Goal: Task Accomplishment & Management: Manage account settings

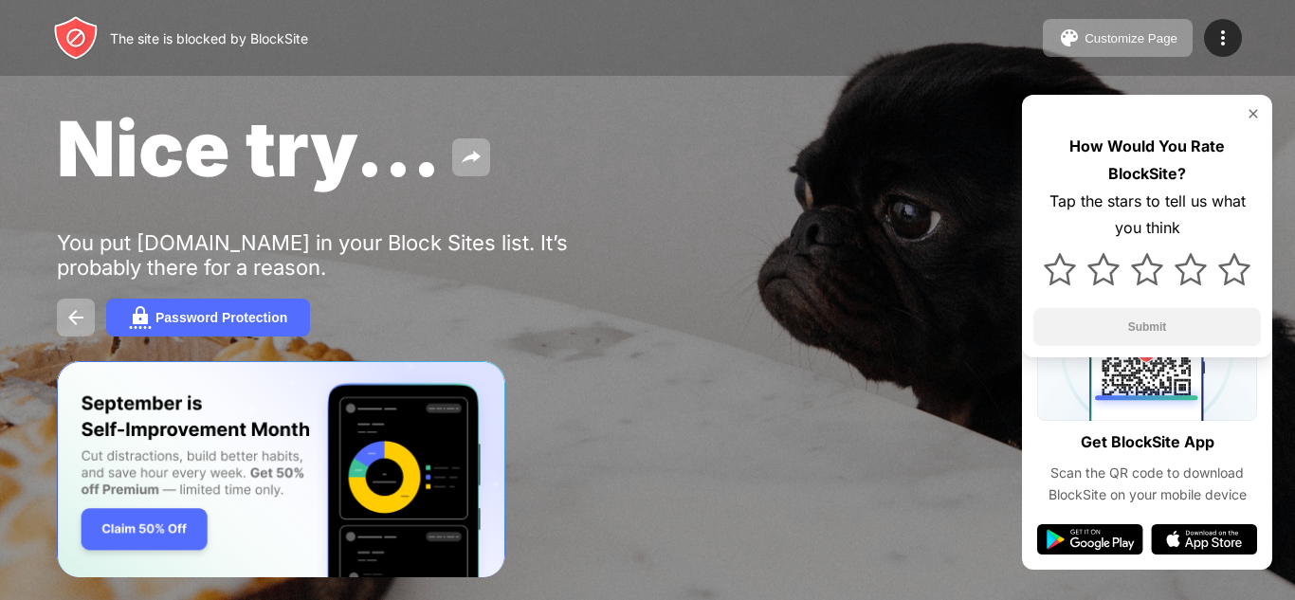
click at [1255, 113] on img at bounding box center [1252, 113] width 15 height 15
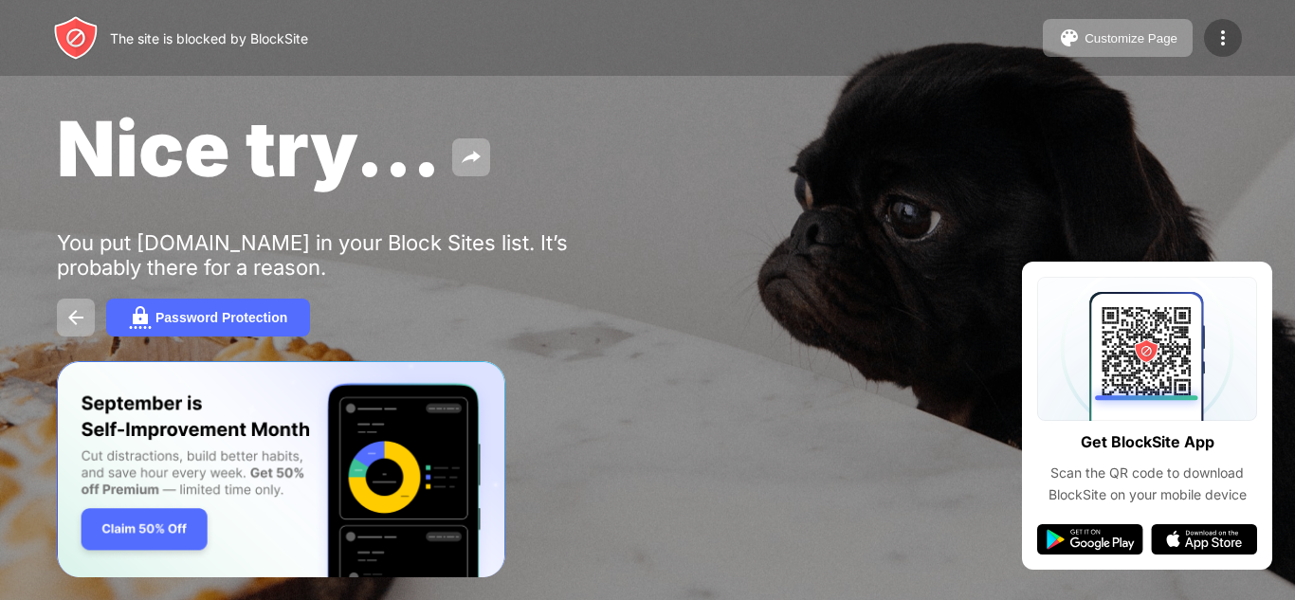
click at [1221, 39] on img at bounding box center [1222, 38] width 23 height 23
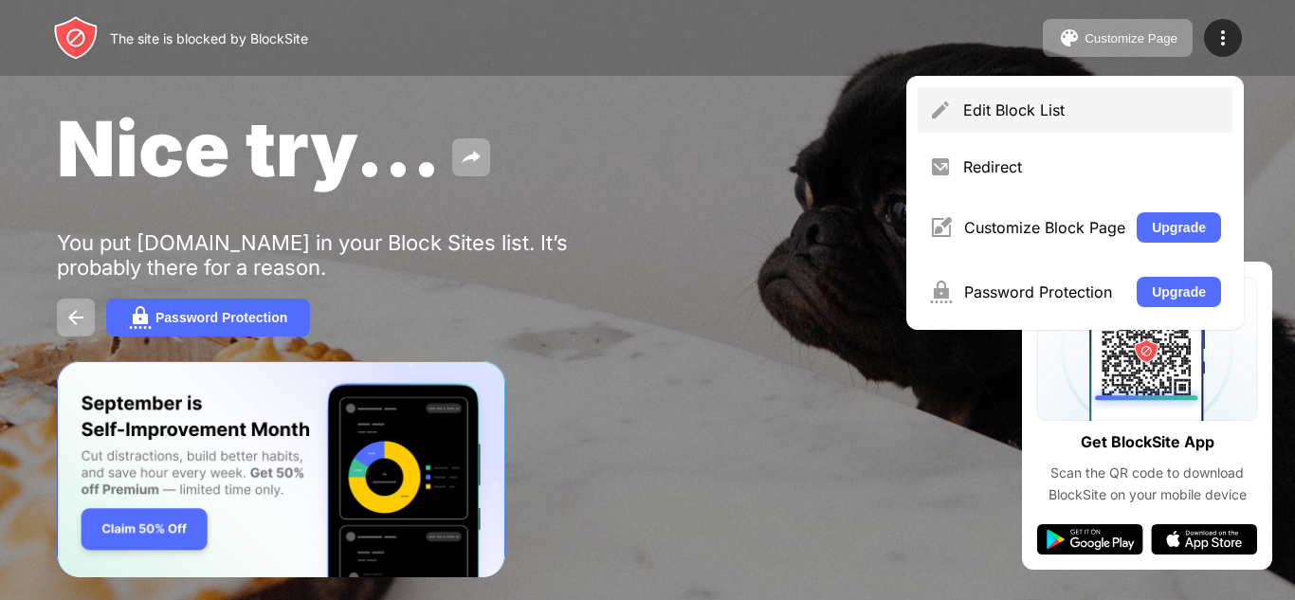
click at [980, 119] on div "Edit Block List" at bounding box center [1074, 109] width 315 height 45
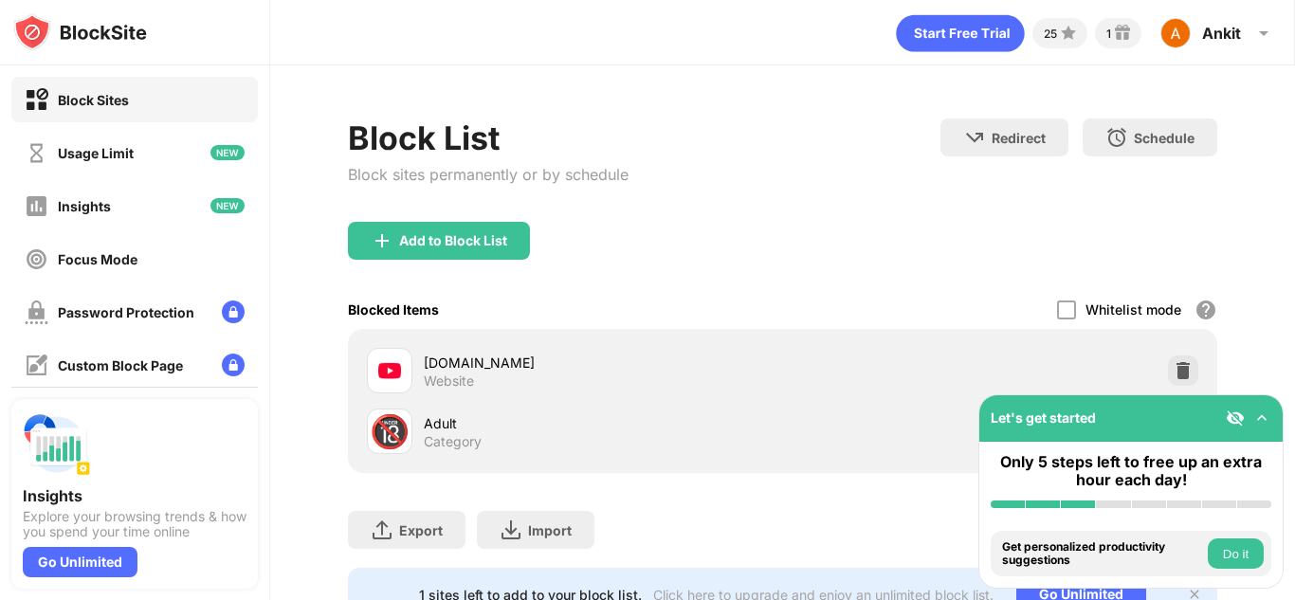
click at [455, 363] on div "[DOMAIN_NAME]" at bounding box center [603, 363] width 359 height 20
click at [145, 103] on div "Block Sites" at bounding box center [134, 99] width 246 height 45
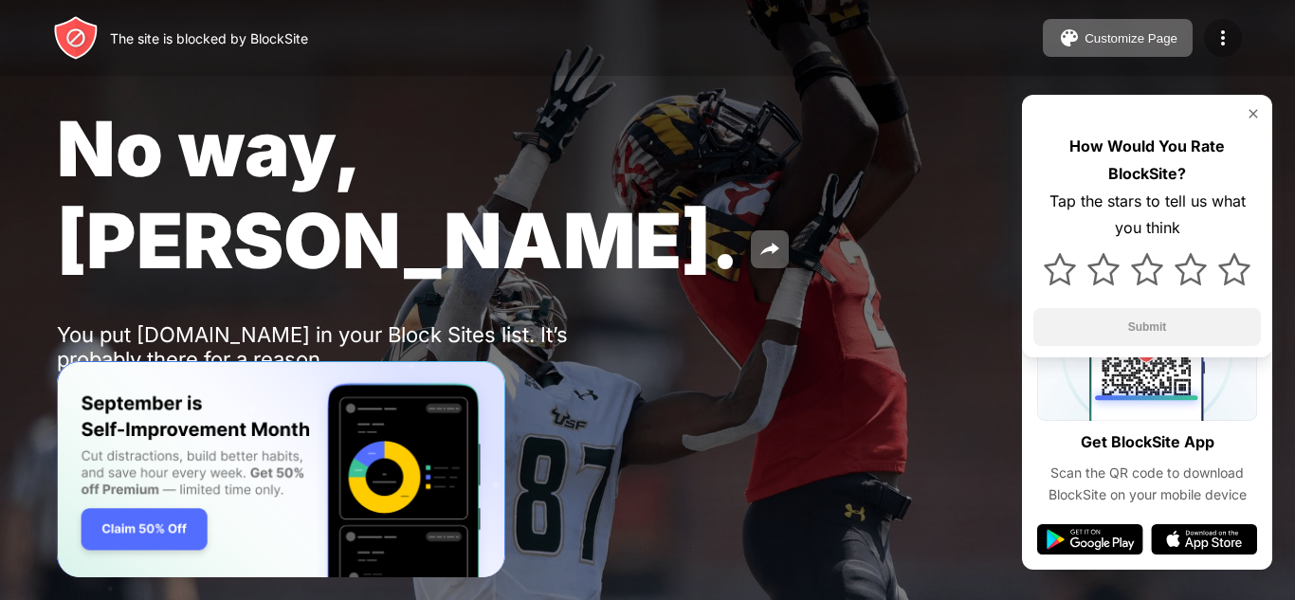
click at [1219, 42] on img at bounding box center [1222, 38] width 23 height 23
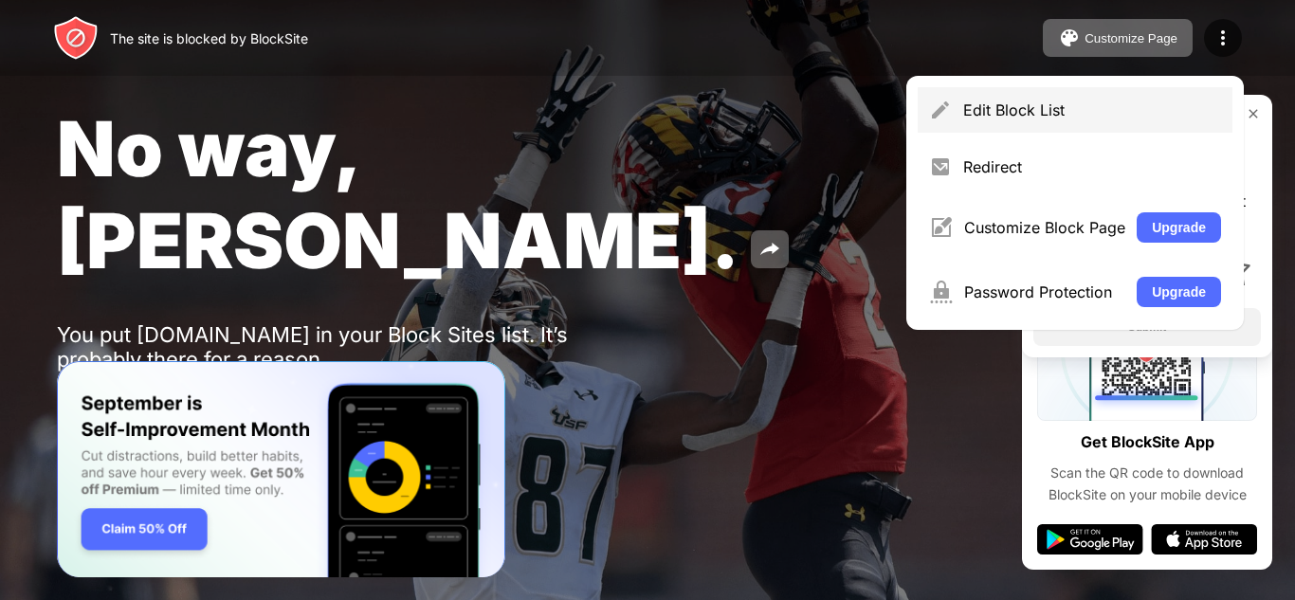
click at [1117, 103] on div "Edit Block List" at bounding box center [1092, 109] width 258 height 19
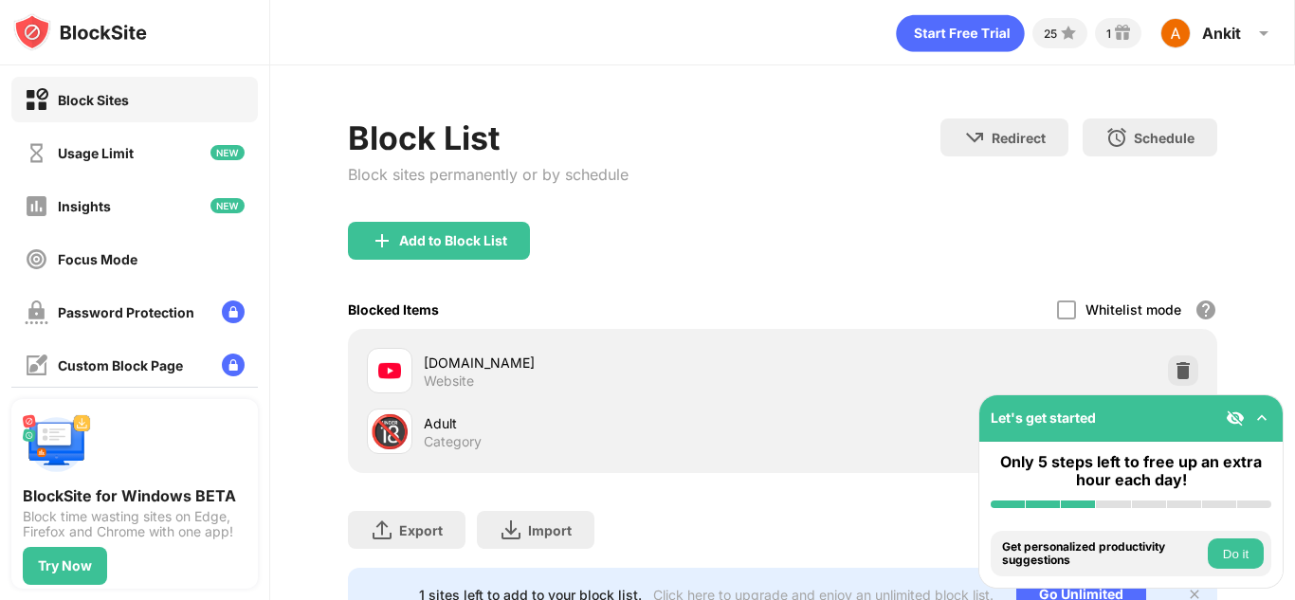
scroll to position [88, 0]
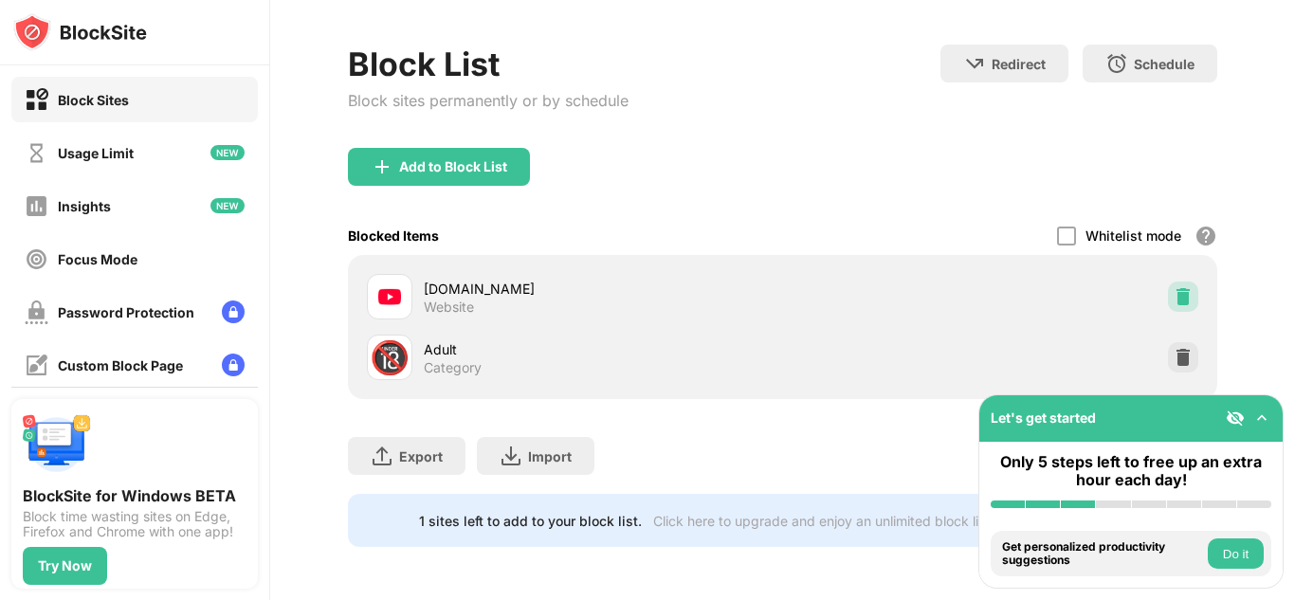
click at [1168, 292] on div at bounding box center [1183, 296] width 30 height 30
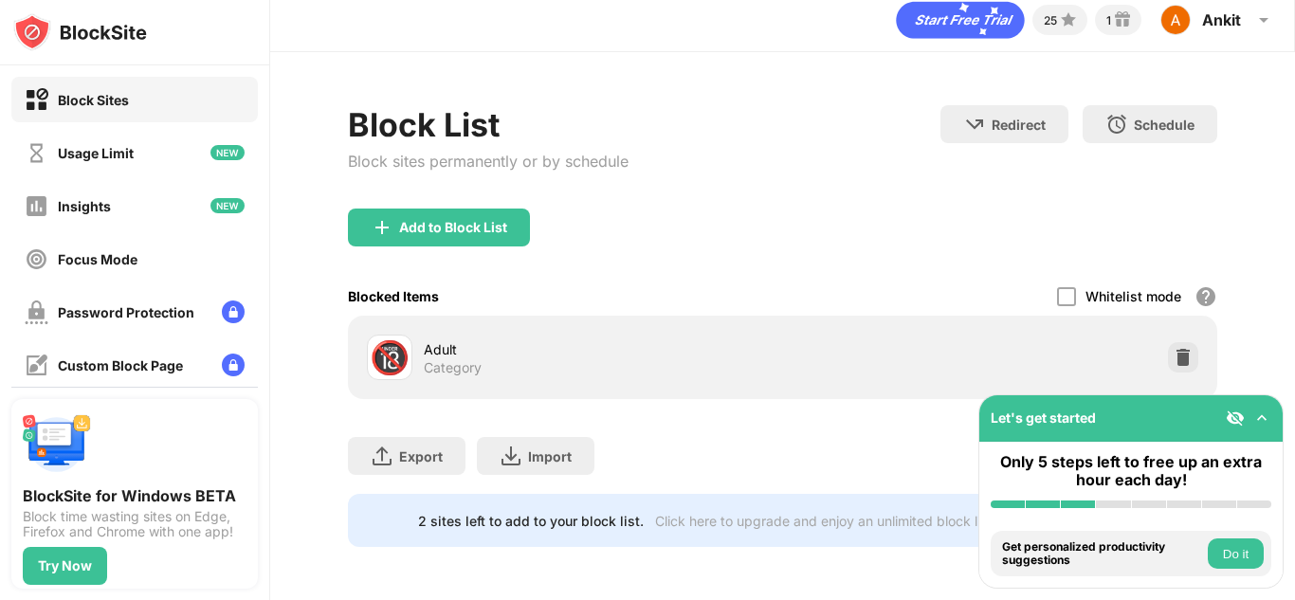
scroll to position [27, 0]
